Goal: Task Accomplishment & Management: Complete application form

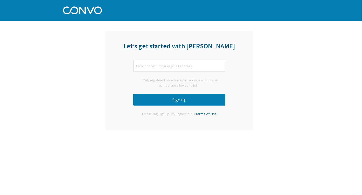
click at [200, 66] on input "text" at bounding box center [179, 66] width 92 height 12
type input "[EMAIL_ADDRESS][DOMAIN_NAME]"
click at [192, 102] on button "Sign up" at bounding box center [179, 100] width 92 height 12
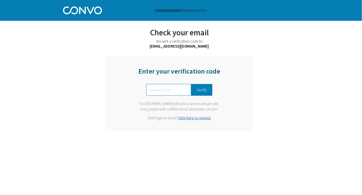
click at [174, 93] on input "text" at bounding box center [168, 90] width 45 height 12
type input "9408"
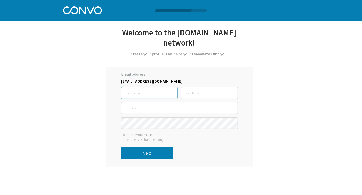
click at [168, 87] on input "text" at bounding box center [149, 93] width 57 height 12
type input "m"
type input "Mishal"
click at [186, 87] on input "text" at bounding box center [209, 93] width 57 height 12
type input "Usman"
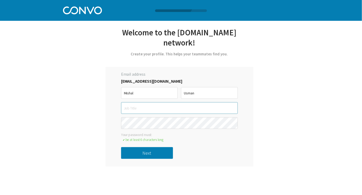
click at [179, 102] on input "text" at bounding box center [179, 108] width 117 height 12
type input "UI/UX designer"
click at [154, 147] on button "Next" at bounding box center [147, 153] width 52 height 12
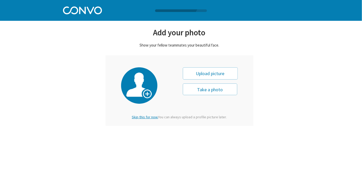
click at [154, 118] on span "Skip this for now." at bounding box center [145, 116] width 26 height 5
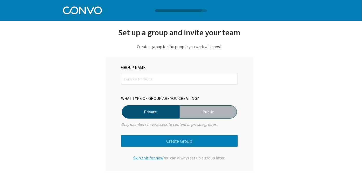
click at [149, 158] on span "Skip this for now." at bounding box center [149, 157] width 30 height 5
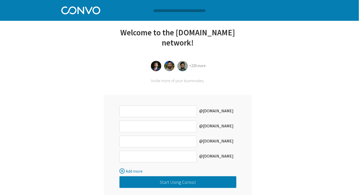
click at [193, 194] on span "get started" at bounding box center [195, 197] width 19 height 5
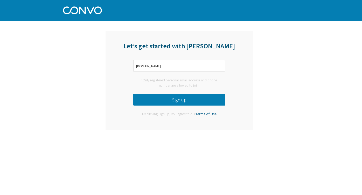
click at [159, 66] on input "[DOMAIN_NAME]" at bounding box center [179, 66] width 92 height 12
type input "[EMAIL_ADDRESS][DOMAIN_NAME]"
click at [198, 104] on button "Sign up" at bounding box center [179, 100] width 92 height 12
